Goal: Information Seeking & Learning: Learn about a topic

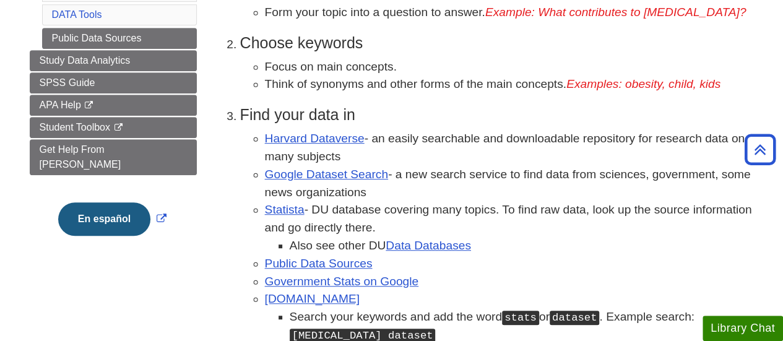
scroll to position [309, 0]
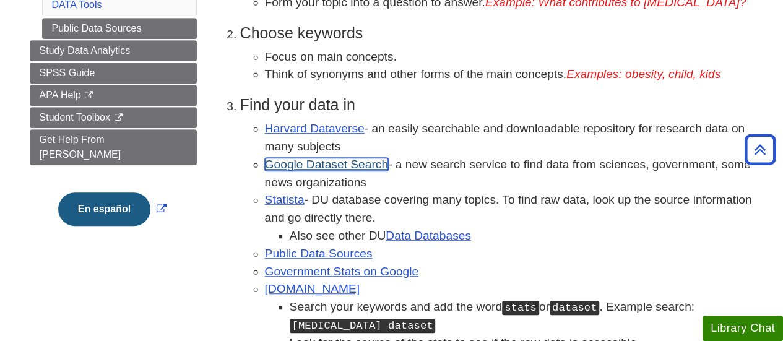
click at [330, 164] on link "Google Dataset Search" at bounding box center [326, 164] width 123 height 13
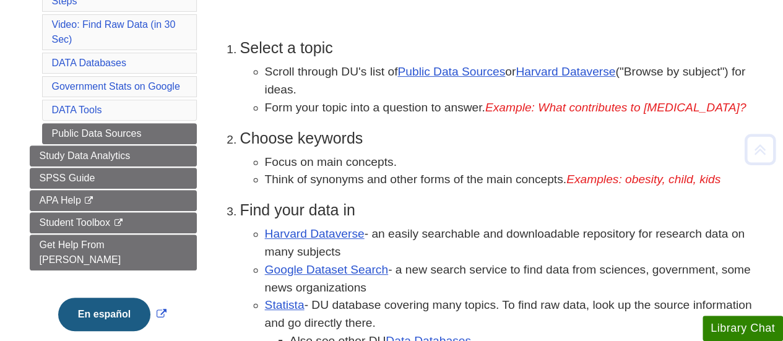
scroll to position [309, 0]
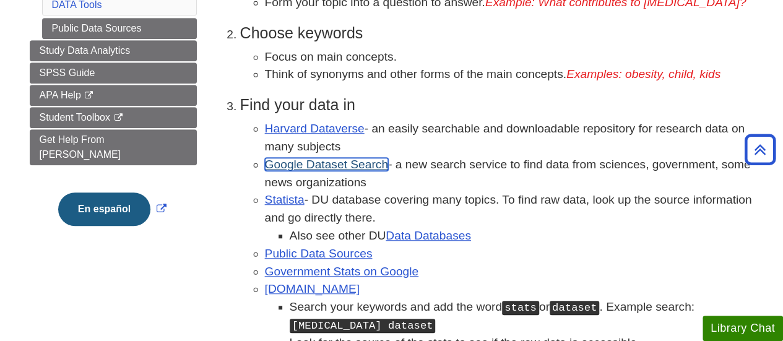
click at [329, 166] on link "Google Dataset Search" at bounding box center [326, 164] width 123 height 13
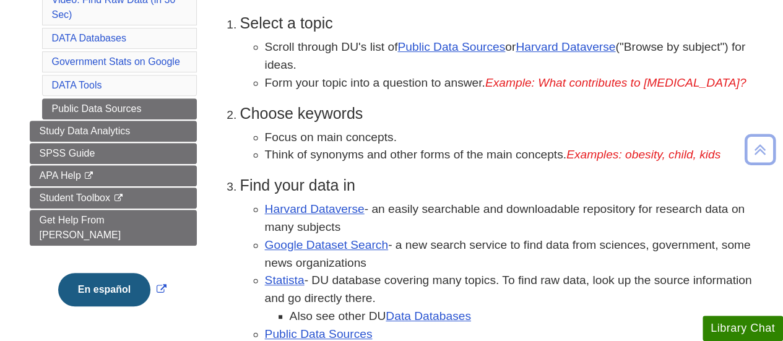
scroll to position [247, 0]
